Goal: Task Accomplishment & Management: Use online tool/utility

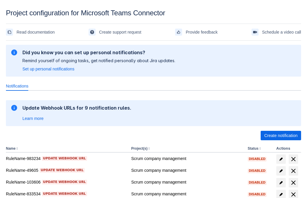
click at [281, 136] on span "Create notification" at bounding box center [280, 135] width 33 height 9
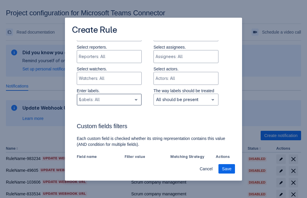
type input "911374_label"
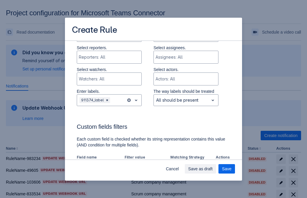
scroll to position [366, 0]
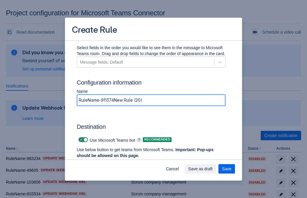
type input "RuleName-911374New Rule (20)"
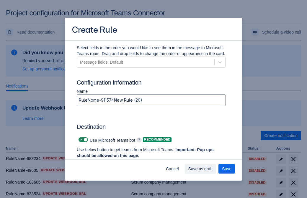
click at [80, 140] on span at bounding box center [81, 140] width 5 height 5
click at [80, 140] on input "checkbox" at bounding box center [81, 140] width 4 height 4
checkbox input "false"
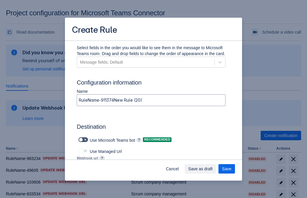
type input "https://prod-103.westeurope.logic.azure.com:443/workflows/562279af401f414e8dae6…"
click at [227, 169] on span "Save" at bounding box center [226, 169] width 9 height 9
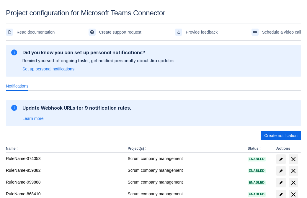
scroll to position [116, 0]
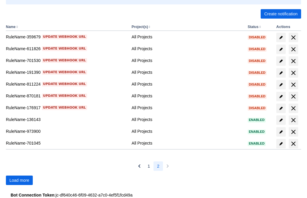
click at [19, 180] on span "Load more" at bounding box center [19, 180] width 20 height 9
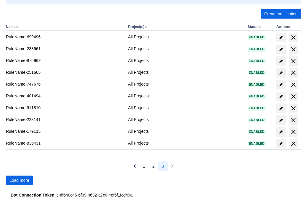
click at [19, 180] on span "Load more" at bounding box center [19, 180] width 20 height 9
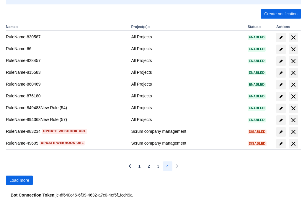
click at [19, 180] on span "Load more" at bounding box center [19, 180] width 20 height 9
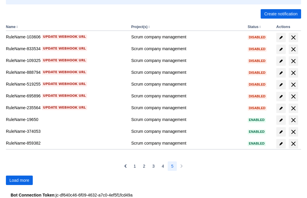
click at [19, 180] on span "Load more" at bounding box center [19, 180] width 20 height 9
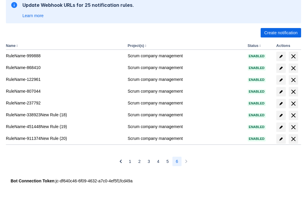
click at [293, 139] on span "delete" at bounding box center [293, 139] width 7 height 7
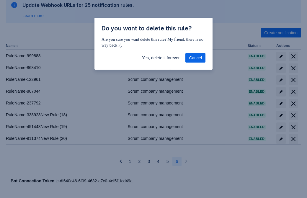
click at [161, 58] on span "Yes, delete it forever" at bounding box center [161, 57] width 38 height 9
